Goal: Transaction & Acquisition: Download file/media

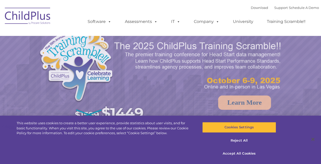
select select "MEDIUM"
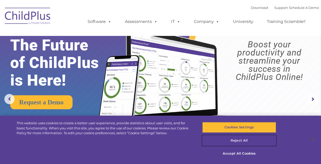
click at [240, 140] on button "Reject All" at bounding box center [239, 141] width 74 height 11
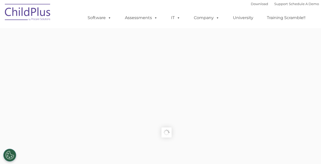
type input ""
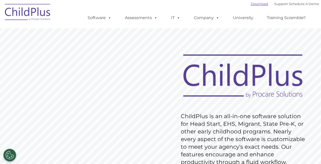
click at [255, 4] on link "Download" at bounding box center [259, 4] width 17 height 4
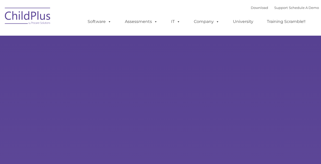
type input ""
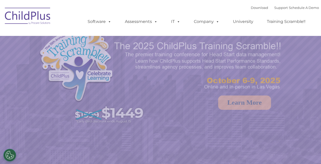
select select "MEDIUM"
